Goal: Transaction & Acquisition: Book appointment/travel/reservation

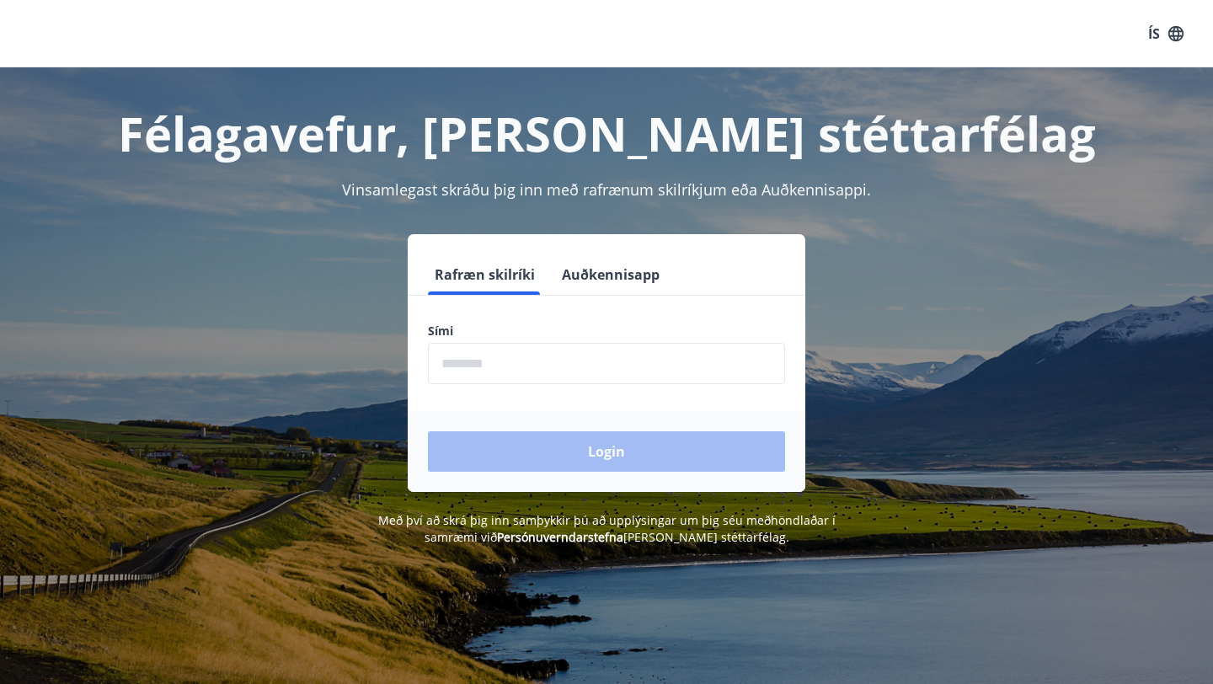
click at [699, 369] on input "phone" at bounding box center [606, 363] width 357 height 41
type input "********"
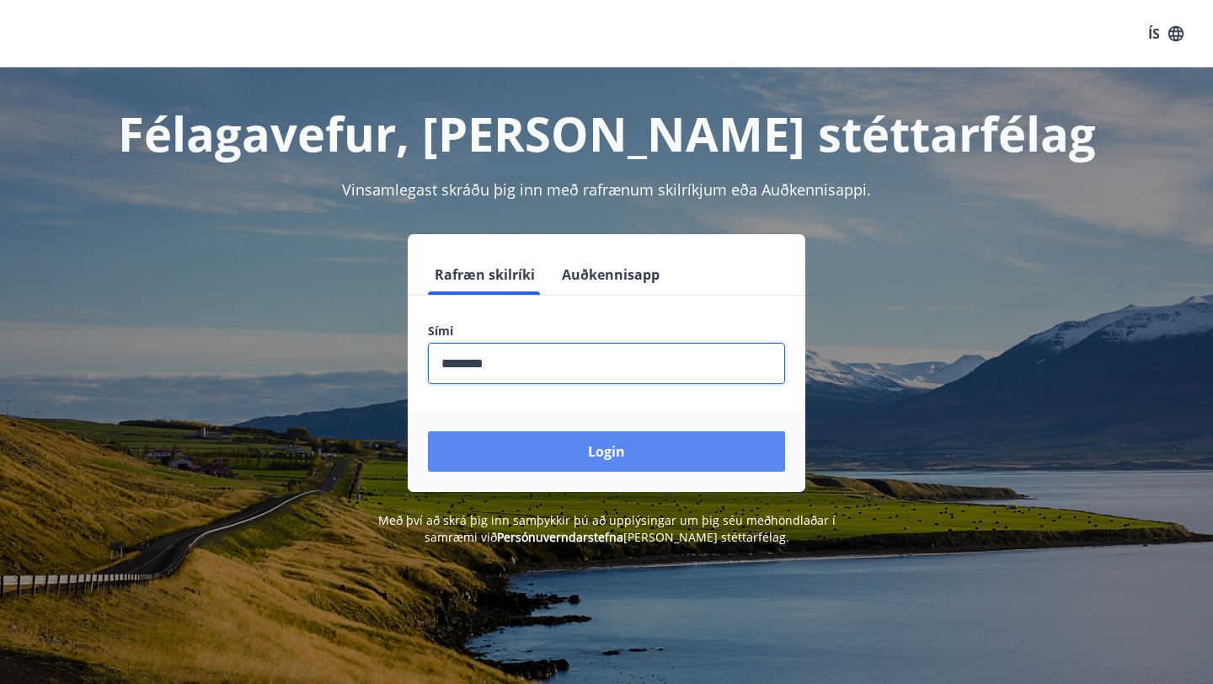
click at [595, 459] on button "Login" at bounding box center [606, 451] width 357 height 40
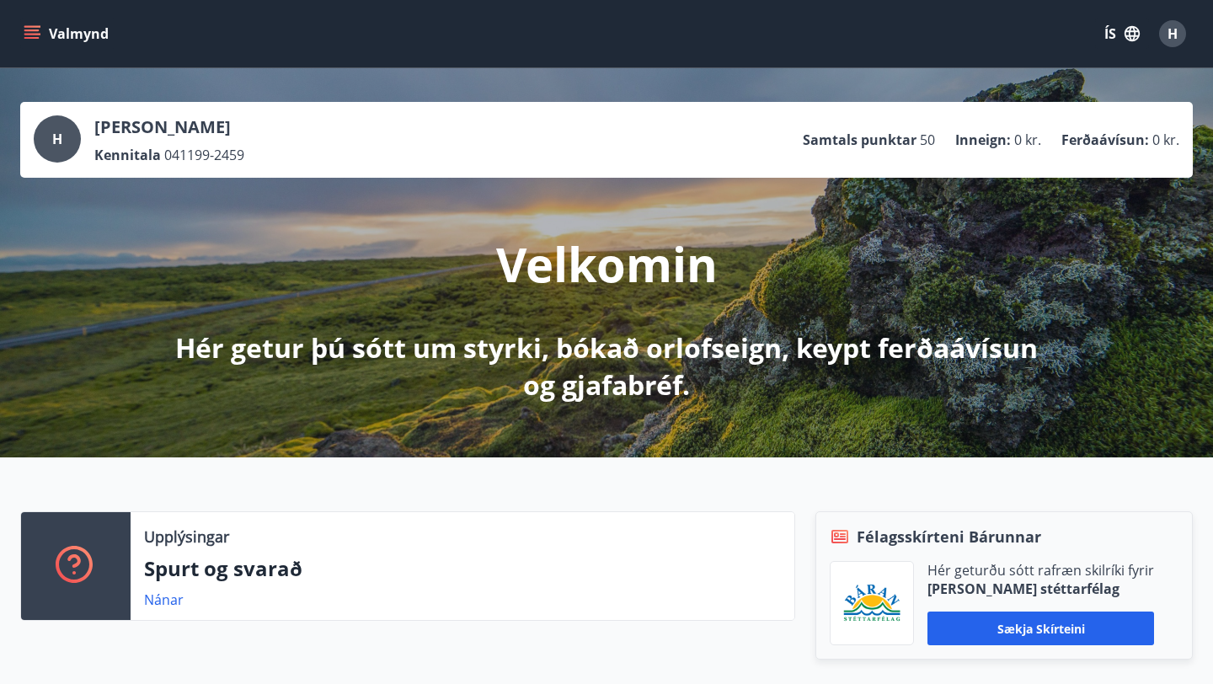
click at [23, 24] on button "Valmynd" at bounding box center [67, 34] width 95 height 30
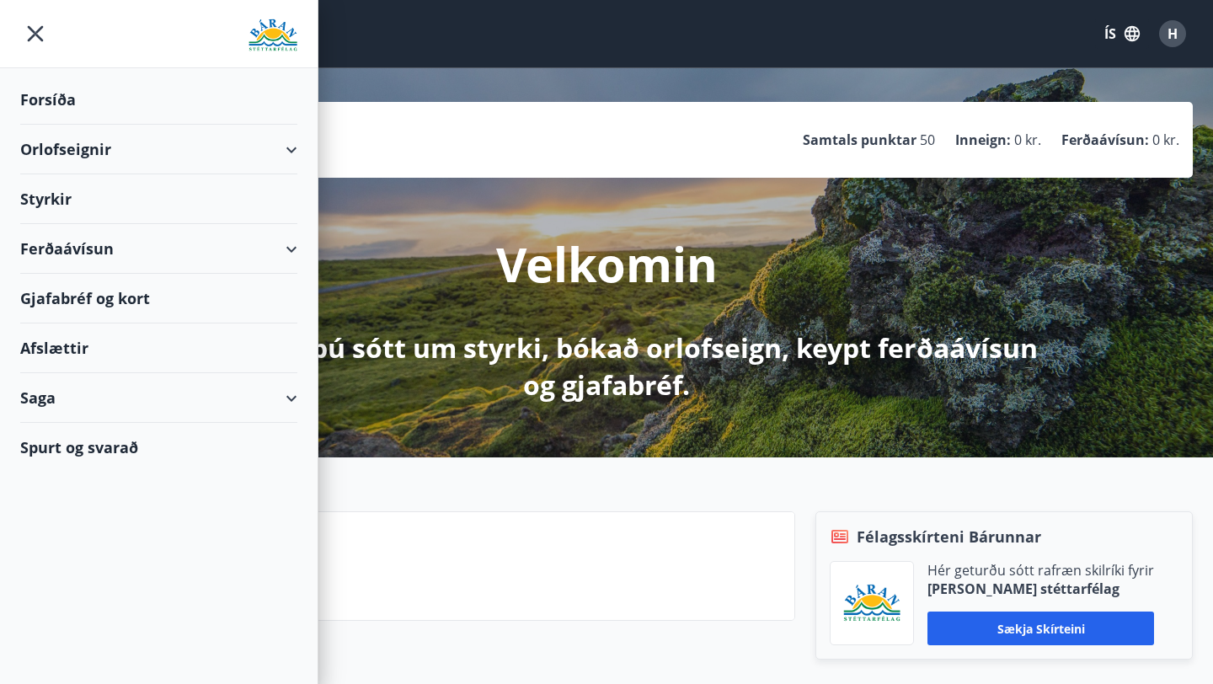
click at [297, 151] on div "Orlofseignir" at bounding box center [158, 150] width 277 height 50
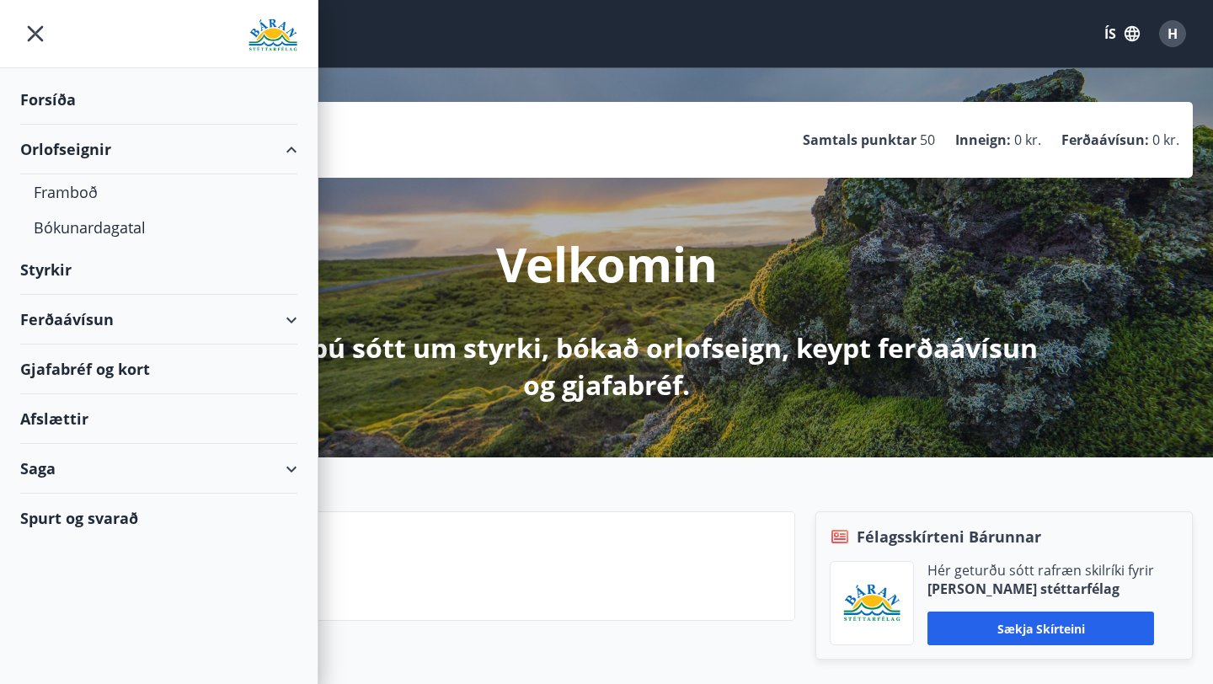
click at [73, 154] on div "Orlofseignir" at bounding box center [158, 150] width 277 height 50
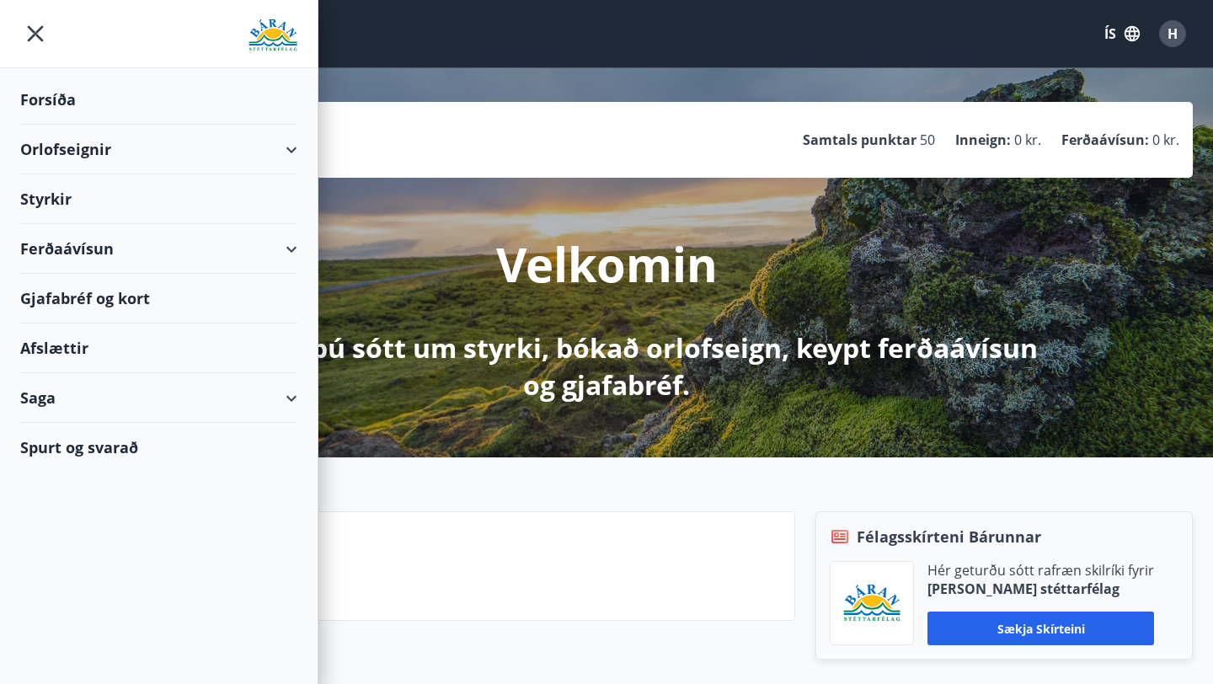
click at [73, 154] on div "Orlofseignir" at bounding box center [158, 150] width 277 height 50
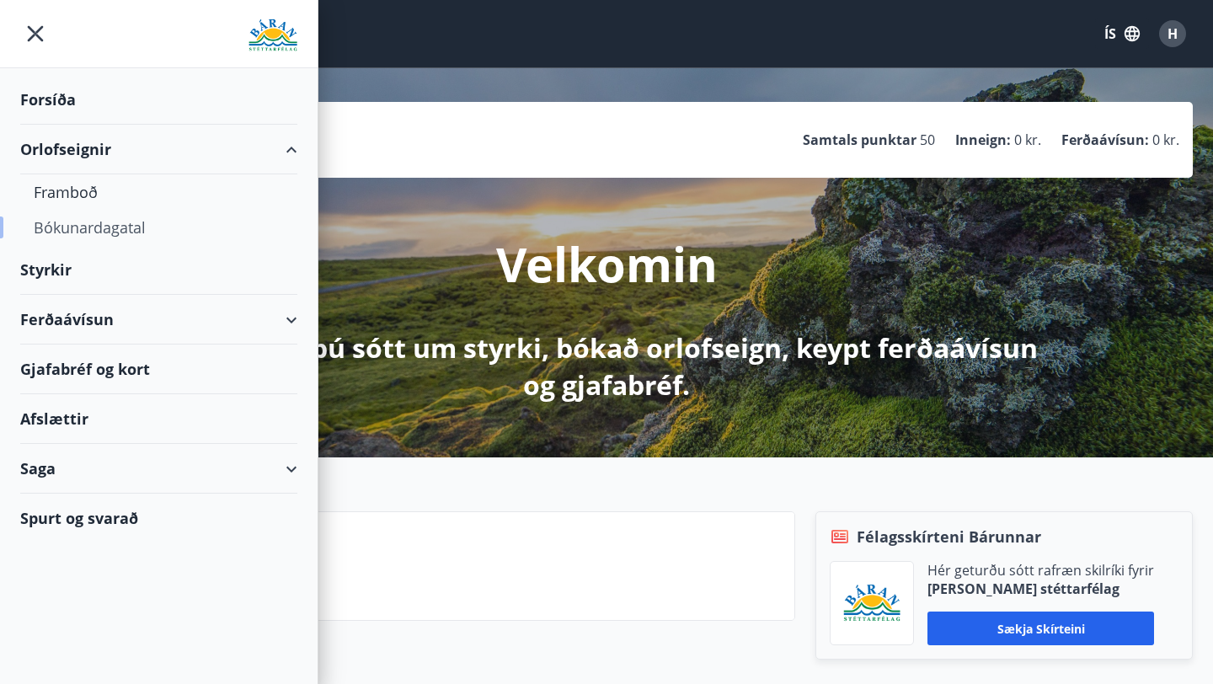
click at [78, 228] on div "Bókunardagatal" at bounding box center [159, 227] width 250 height 35
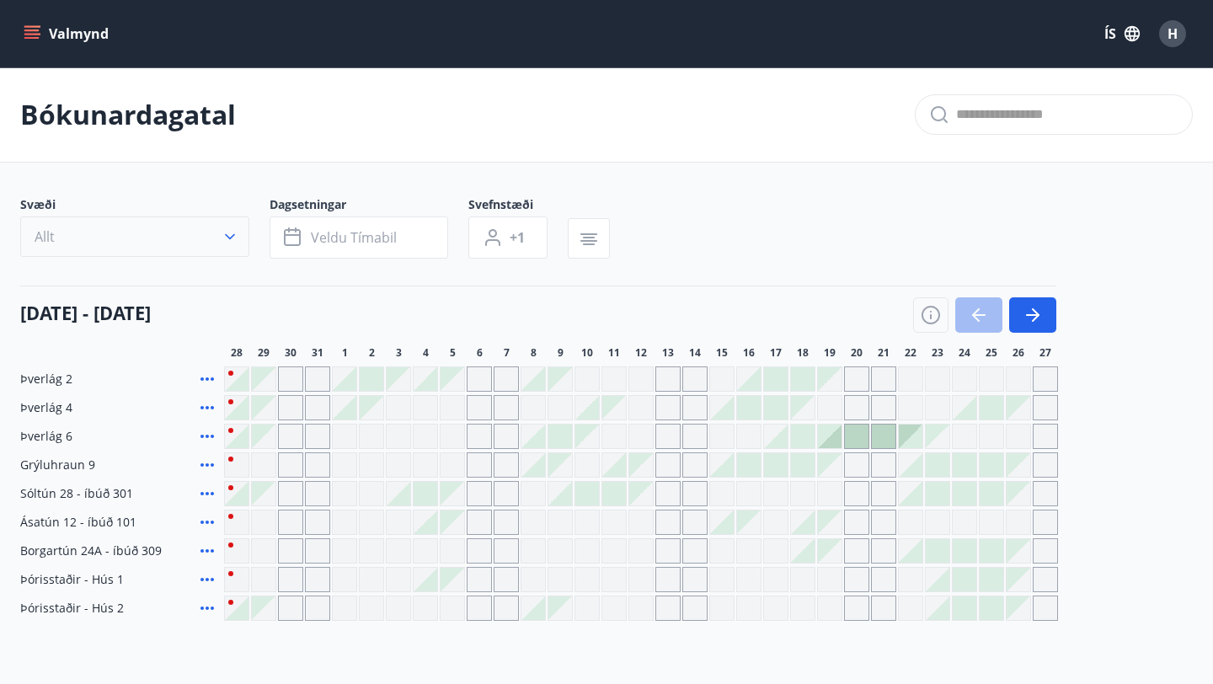
click at [222, 242] on icon "button" at bounding box center [230, 236] width 17 height 17
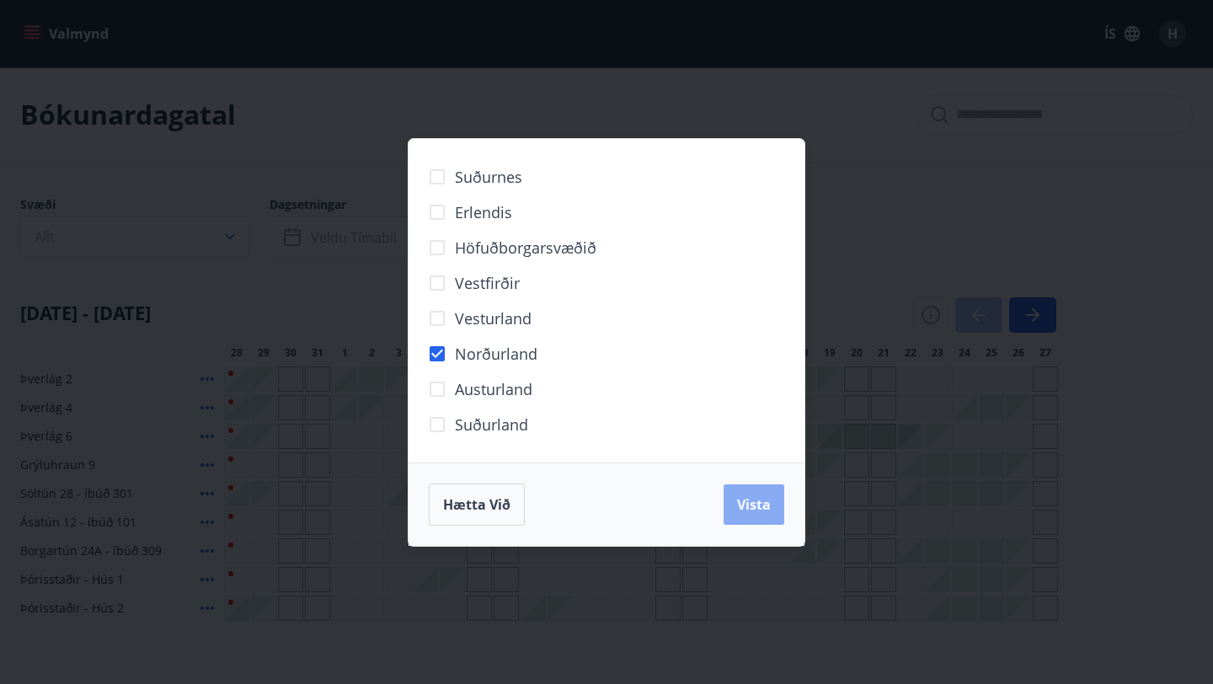
click at [765, 491] on button "Vista" at bounding box center [754, 504] width 61 height 40
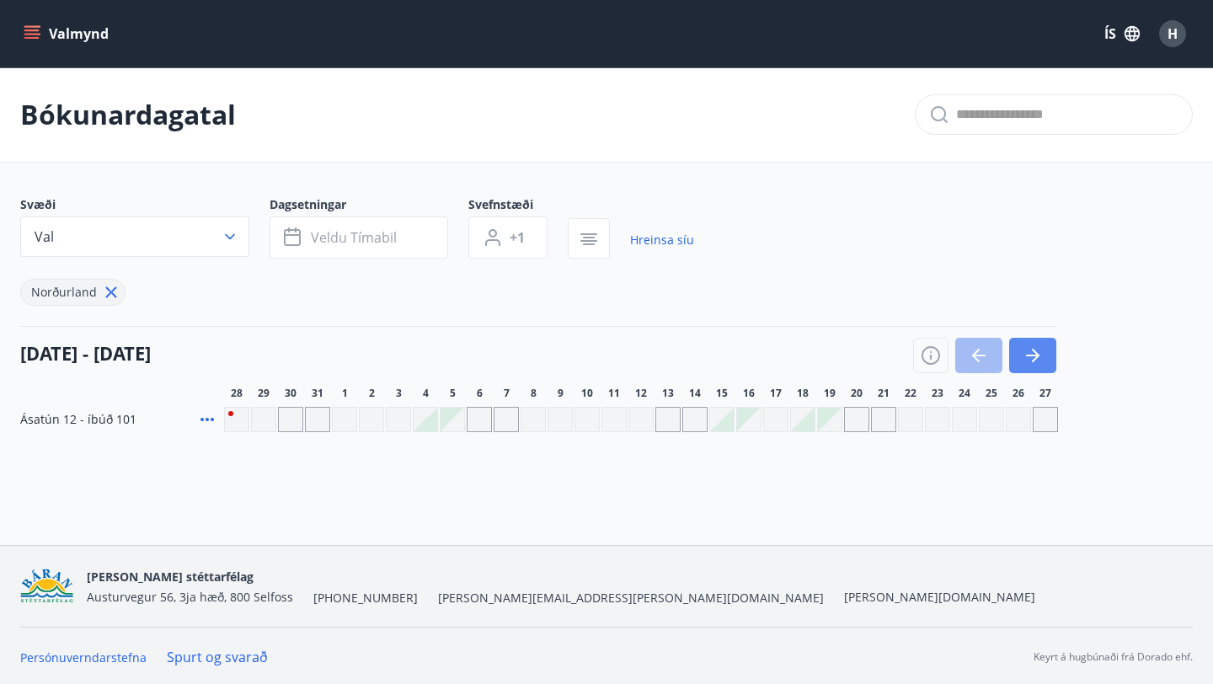
click at [1038, 349] on icon "button" at bounding box center [1033, 355] width 20 height 20
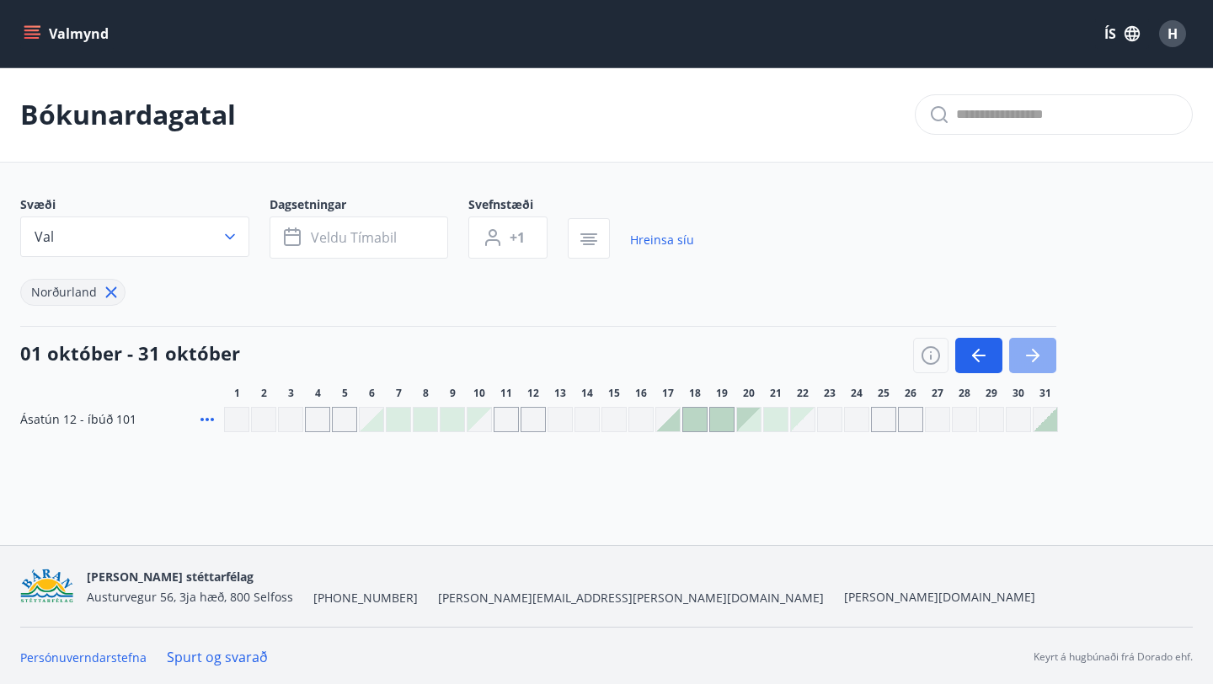
click at [1038, 350] on icon "button" at bounding box center [1033, 355] width 20 height 20
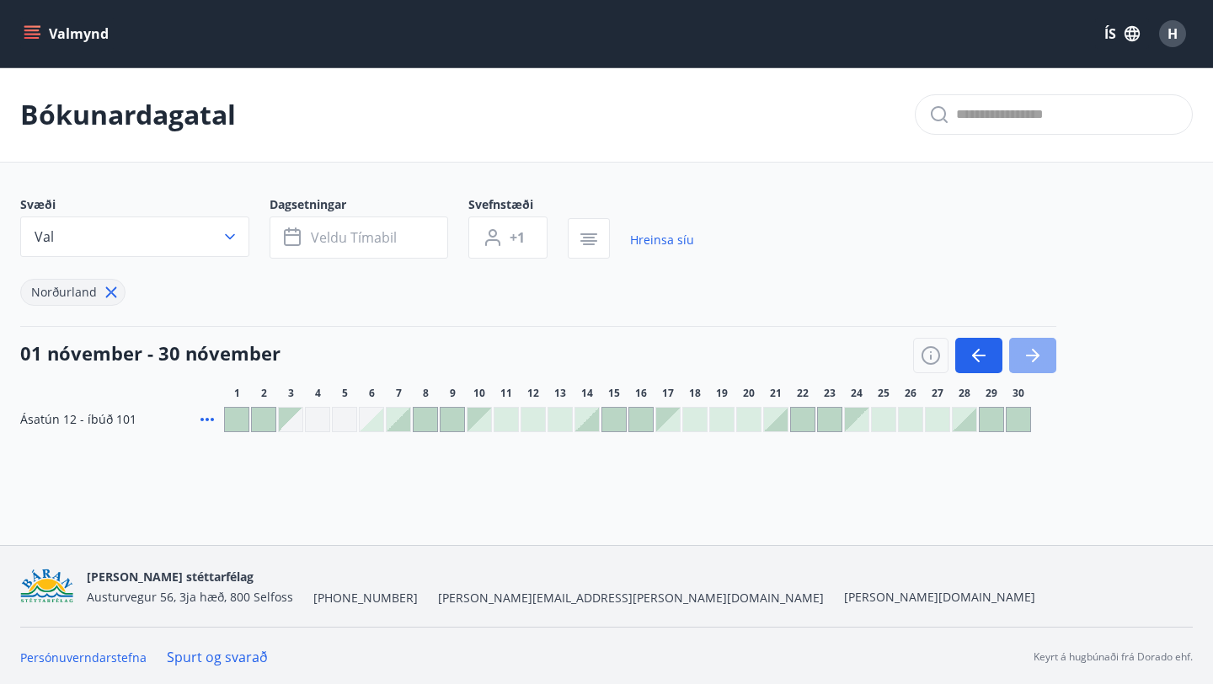
click at [1038, 350] on icon "button" at bounding box center [1033, 355] width 20 height 20
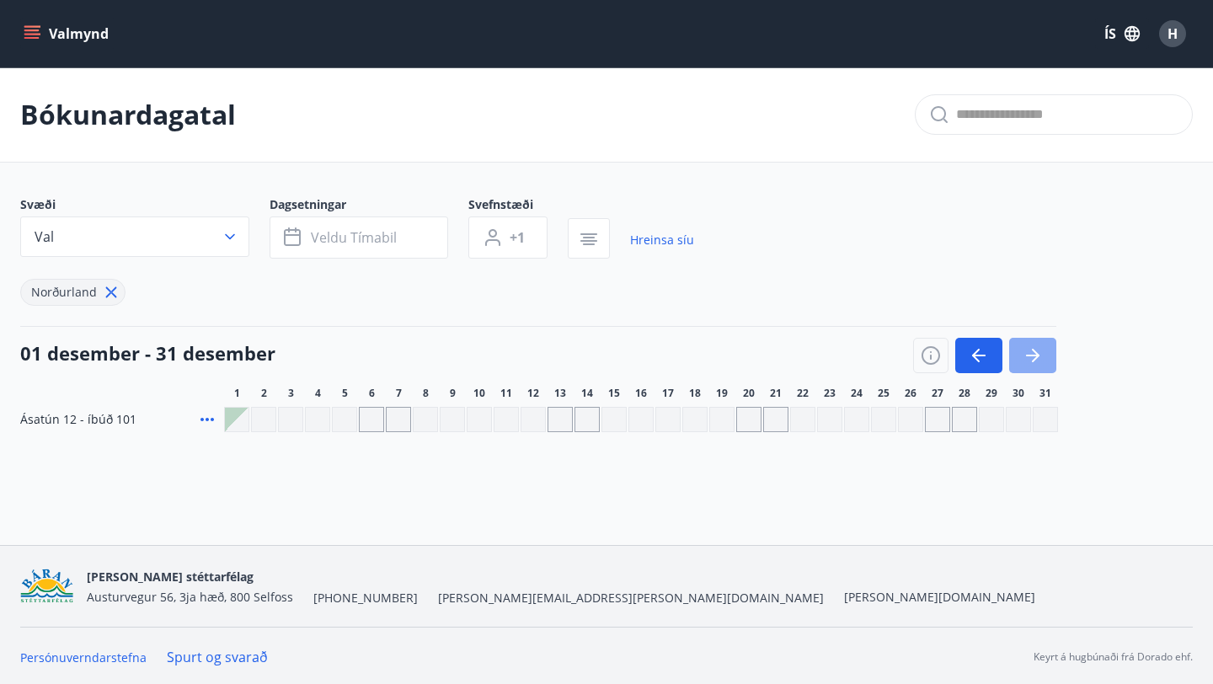
click at [1039, 350] on icon "button" at bounding box center [1033, 355] width 20 height 20
click at [345, 422] on div "Gráir dagar eru ekki bókanlegir" at bounding box center [344, 419] width 25 height 25
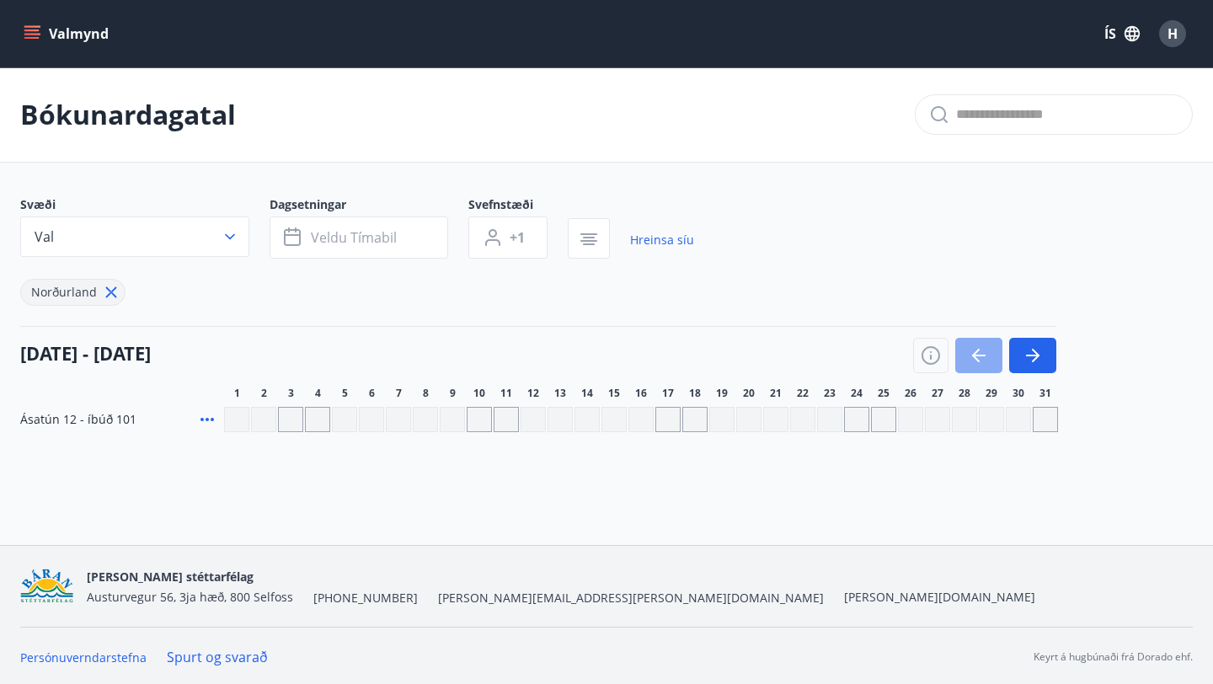
click at [972, 365] on icon "button" at bounding box center [979, 355] width 20 height 20
click at [974, 363] on icon "button" at bounding box center [979, 355] width 20 height 20
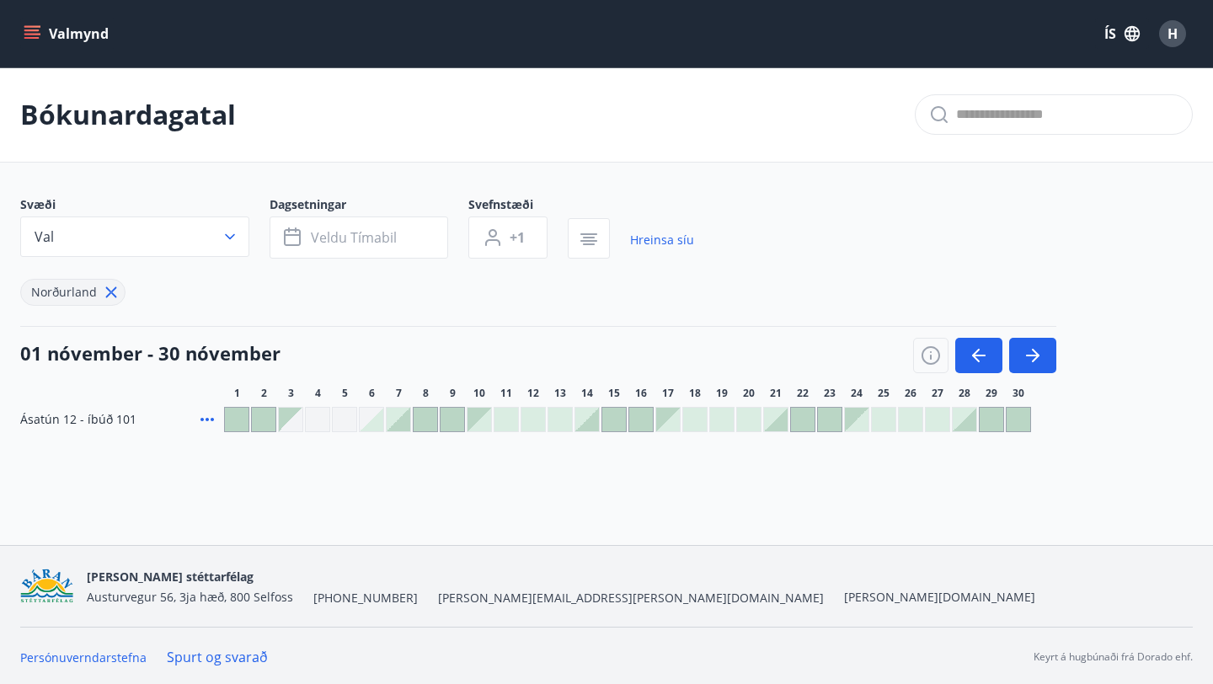
click at [617, 423] on div at bounding box center [614, 420] width 24 height 24
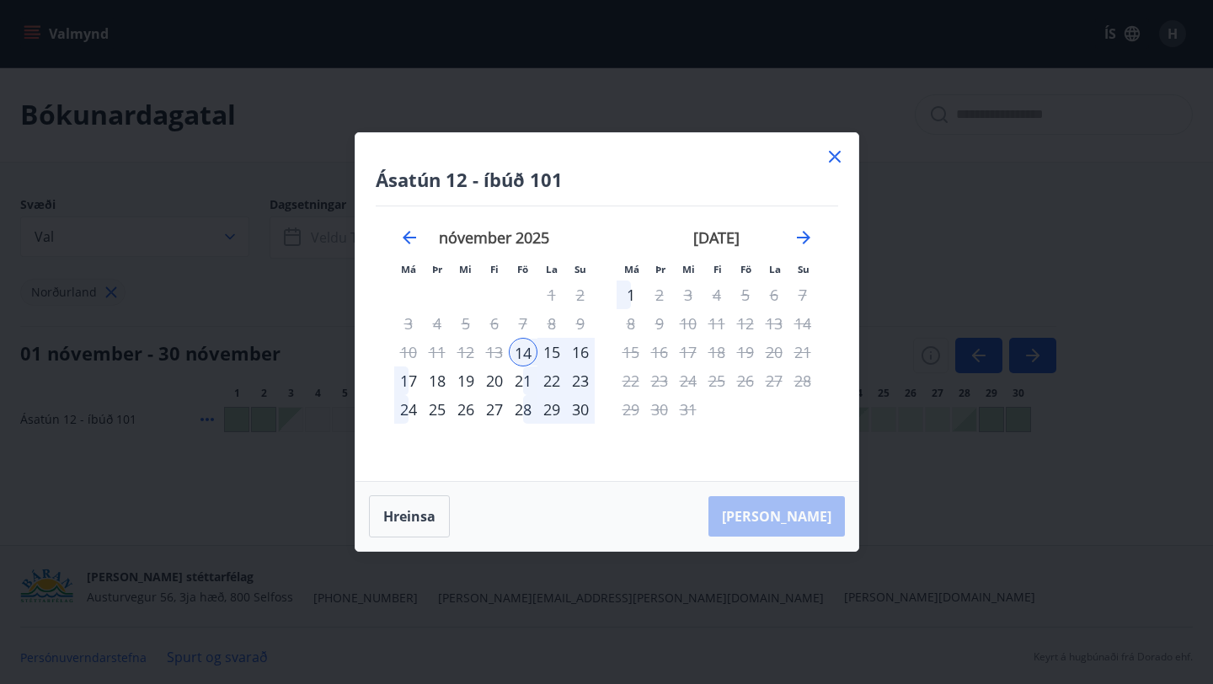
click at [835, 158] on icon at bounding box center [835, 157] width 12 height 12
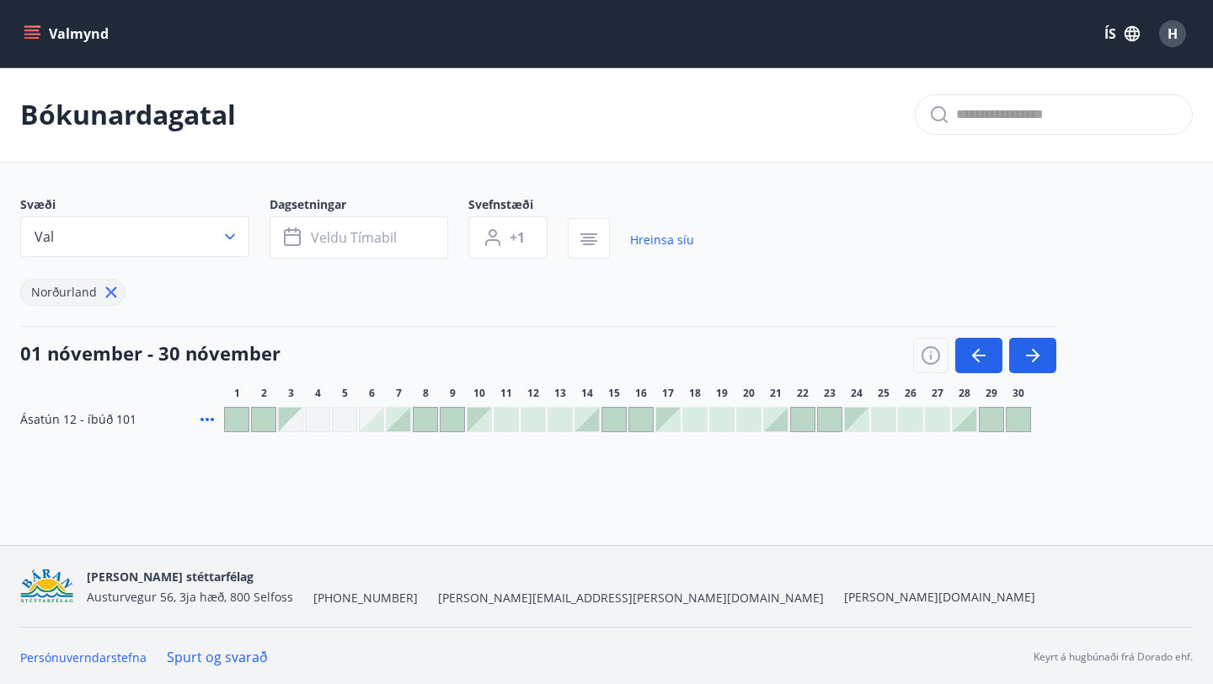
click at [513, 420] on div at bounding box center [507, 420] width 24 height 24
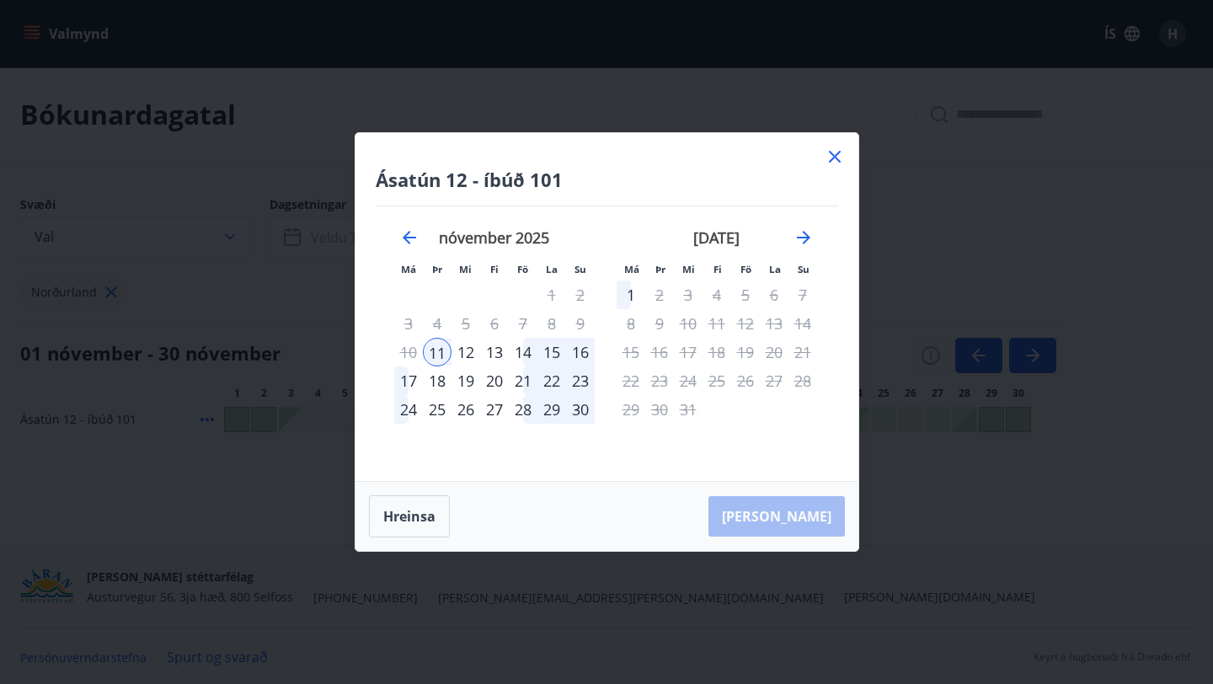
click at [463, 377] on div "19" at bounding box center [466, 380] width 29 height 29
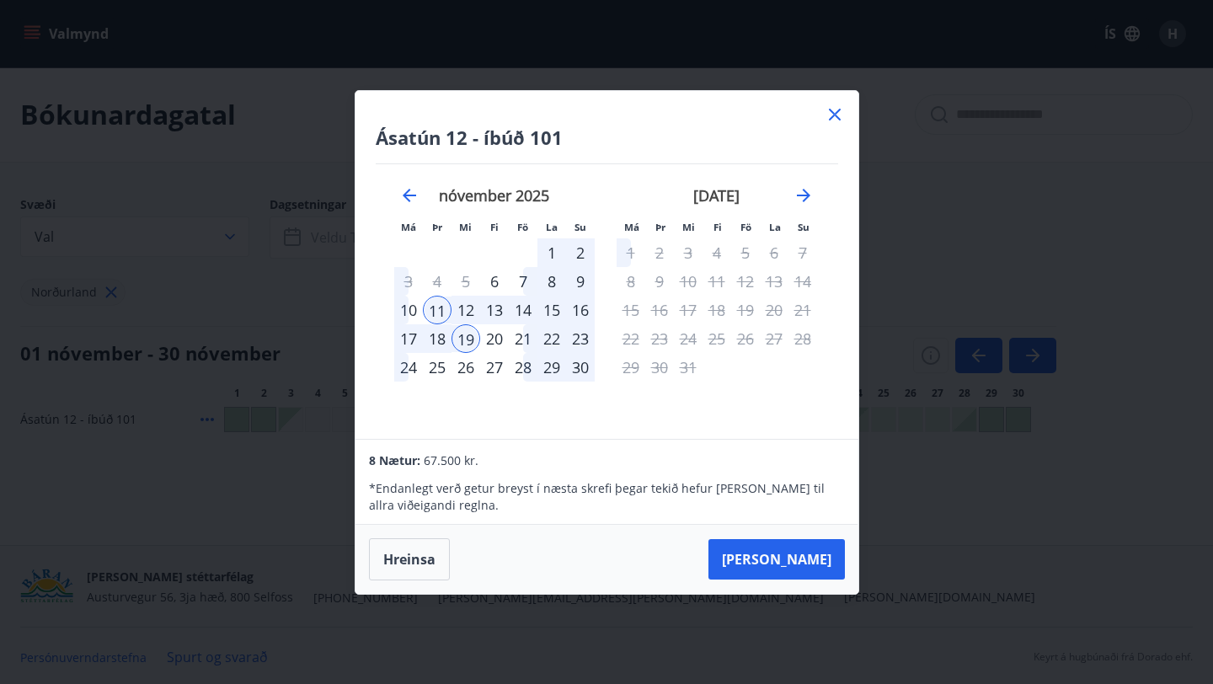
click at [836, 112] on icon at bounding box center [835, 115] width 12 height 12
